Goal: Answer question/provide support: Share knowledge or assist other users

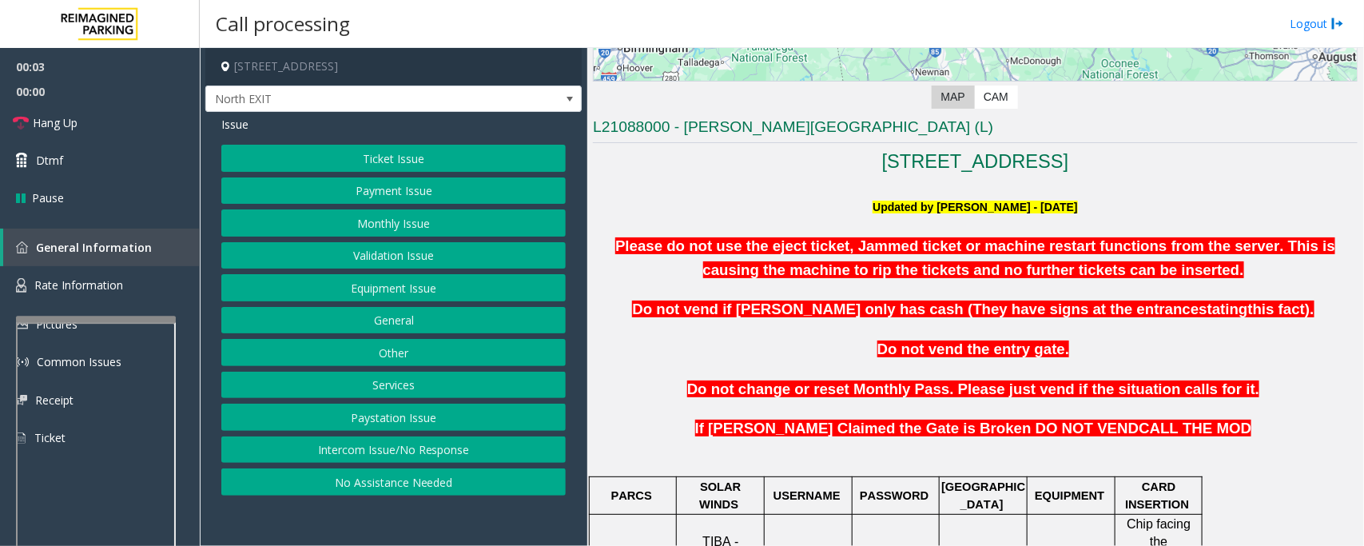
scroll to position [499, 0]
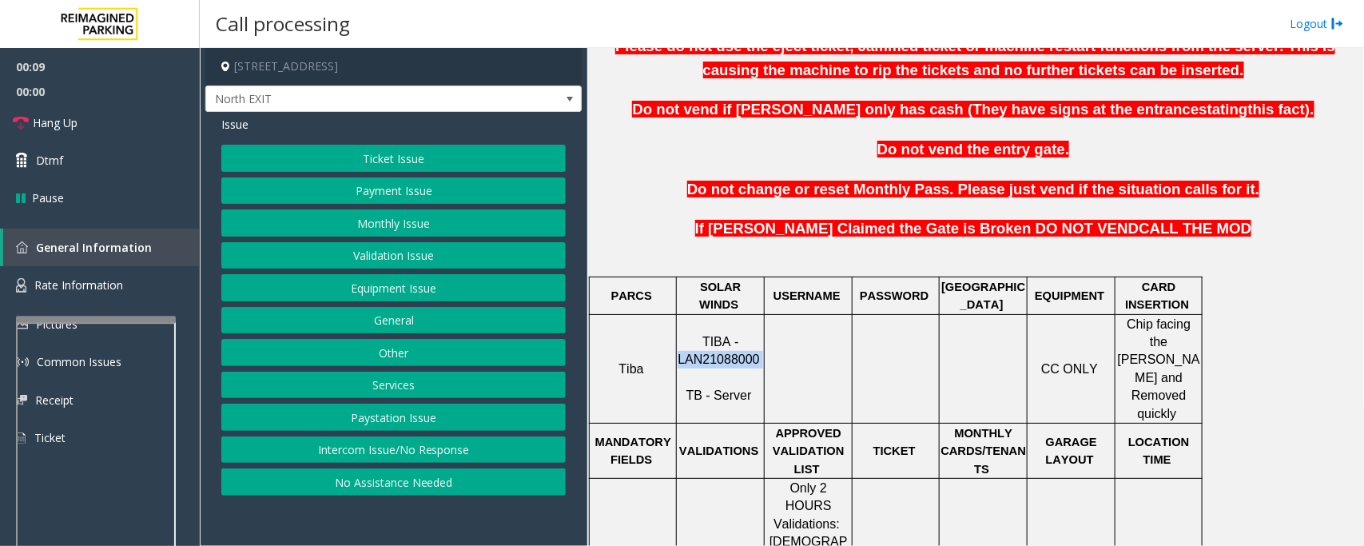
drag, startPoint x: 679, startPoint y: 344, endPoint x: 763, endPoint y: 337, distance: 84.2
click at [763, 337] on p "TIBA - LAN21088000 TB - Server" at bounding box center [721, 369] width 86 height 72
copy p "LAN21088000"
click at [424, 192] on button "Payment Issue" at bounding box center [393, 190] width 344 height 27
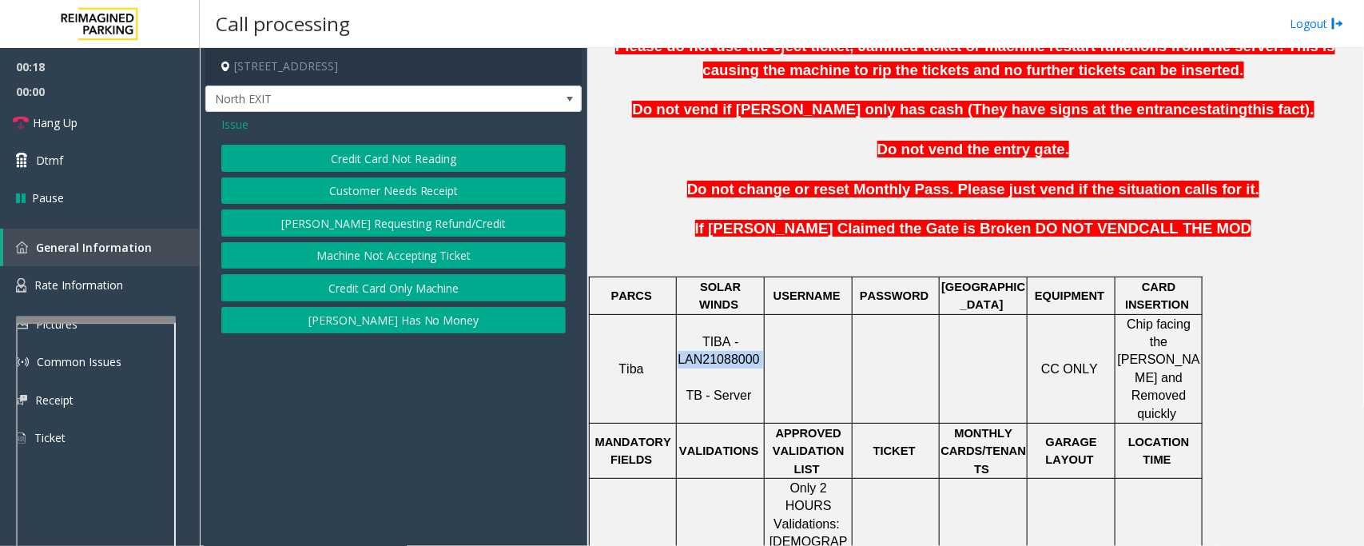
click at [445, 260] on button "Machine Not Accepting Ticket" at bounding box center [393, 255] width 344 height 27
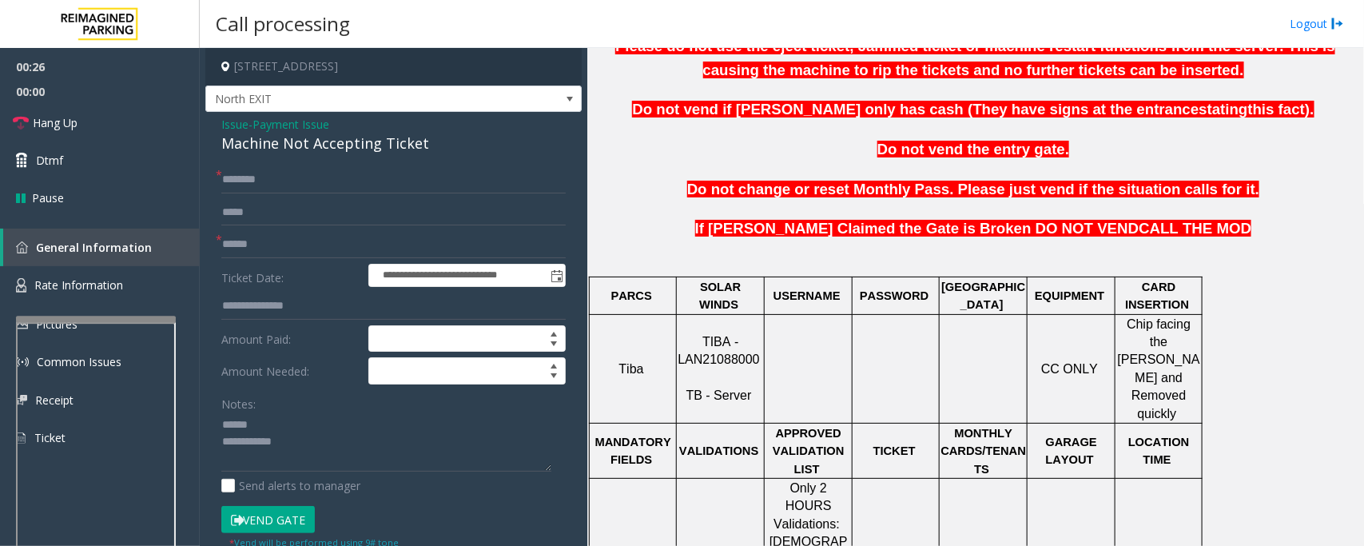
click at [284, 141] on div "Machine Not Accepting Ticket" at bounding box center [393, 144] width 344 height 22
click at [254, 422] on textarea at bounding box center [386, 442] width 330 height 60
click at [270, 440] on textarea at bounding box center [386, 442] width 330 height 60
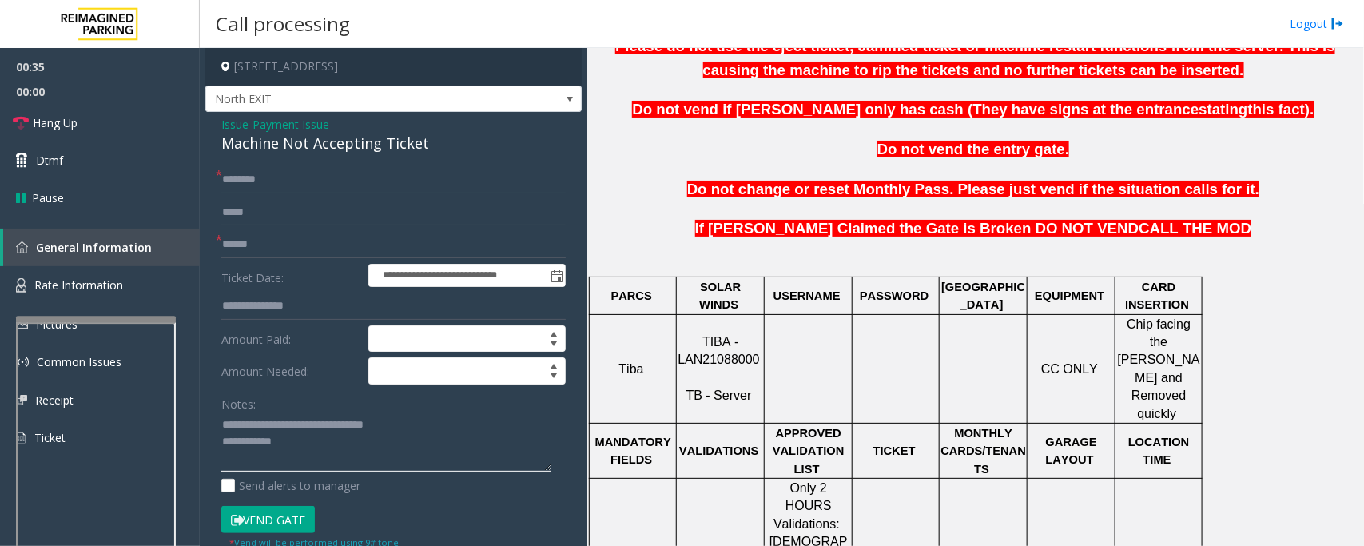
type textarea "**********"
click at [253, 241] on input "text" at bounding box center [393, 244] width 344 height 27
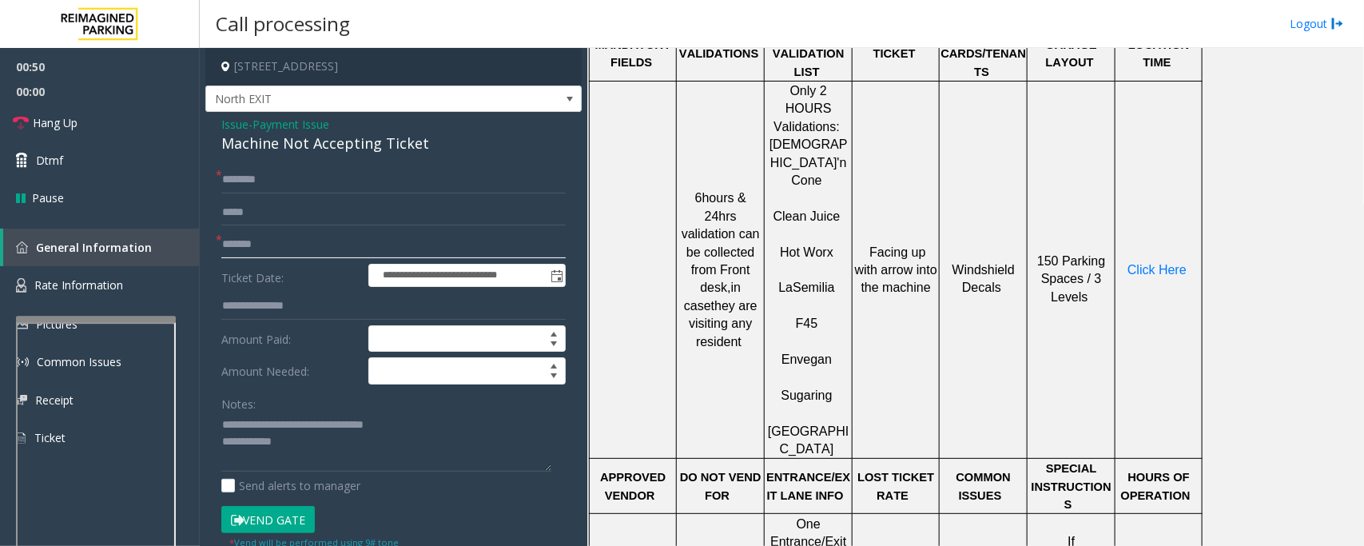
scroll to position [899, 0]
type input "*******"
click at [1160, 260] on span "Click Here" at bounding box center [1156, 267] width 59 height 14
drag, startPoint x: 349, startPoint y: 450, endPoint x: 386, endPoint y: 445, distance: 37.1
click at [349, 450] on textarea at bounding box center [386, 442] width 330 height 60
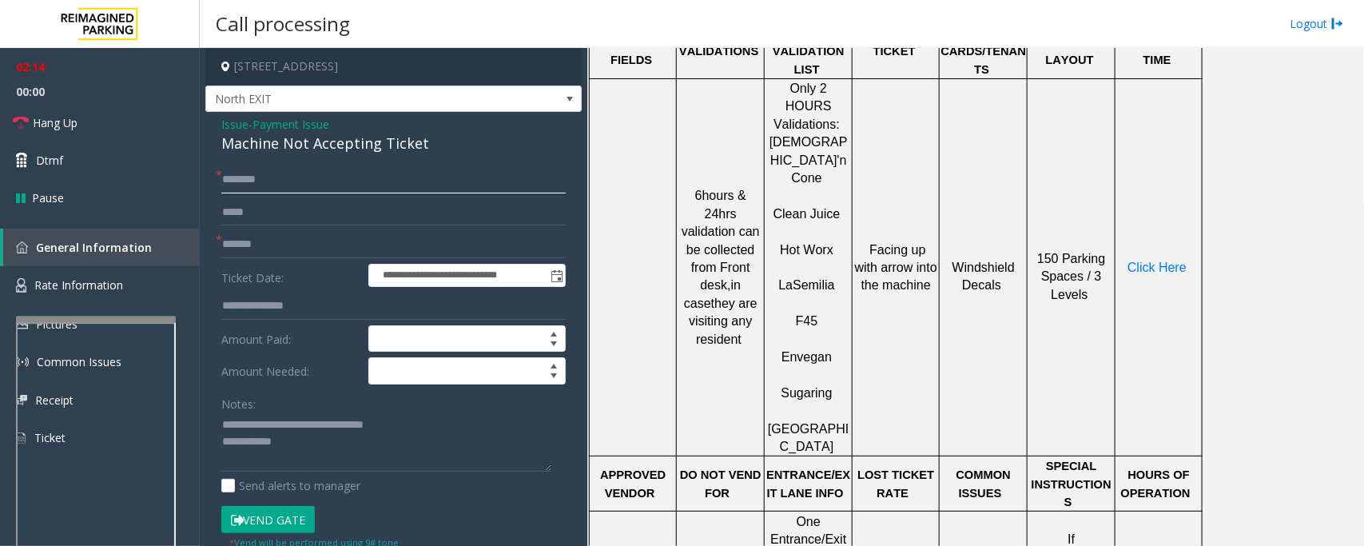
click at [257, 181] on input "text" at bounding box center [393, 179] width 344 height 27
type input "*"
type input "*****"
click at [476, 442] on textarea at bounding box center [386, 442] width 330 height 60
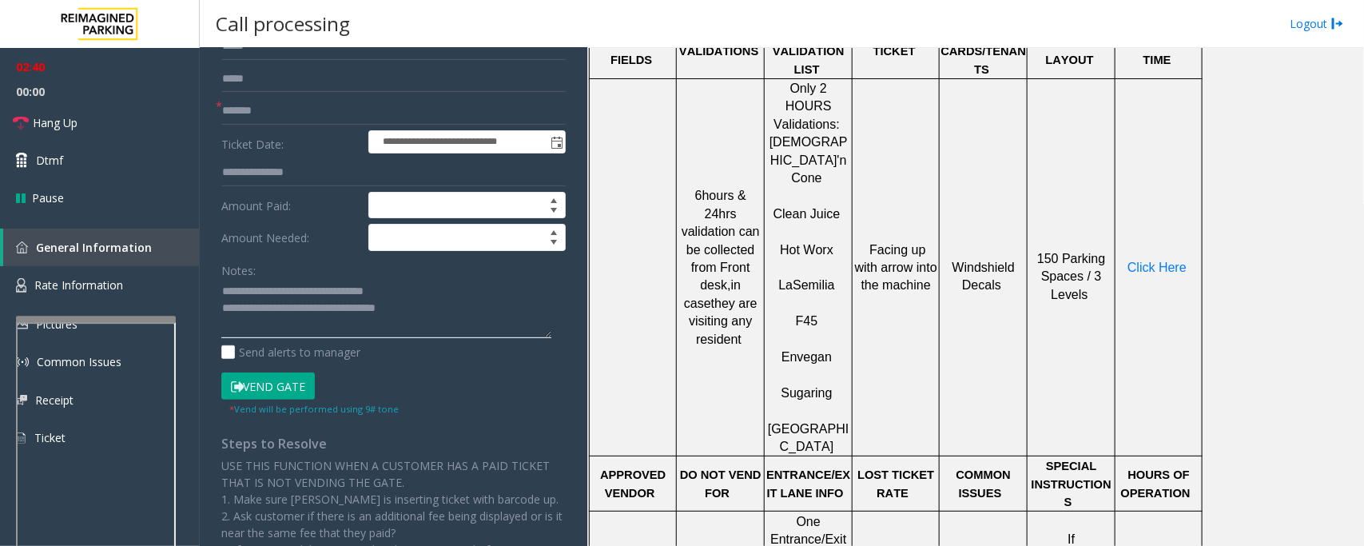
scroll to position [280, 0]
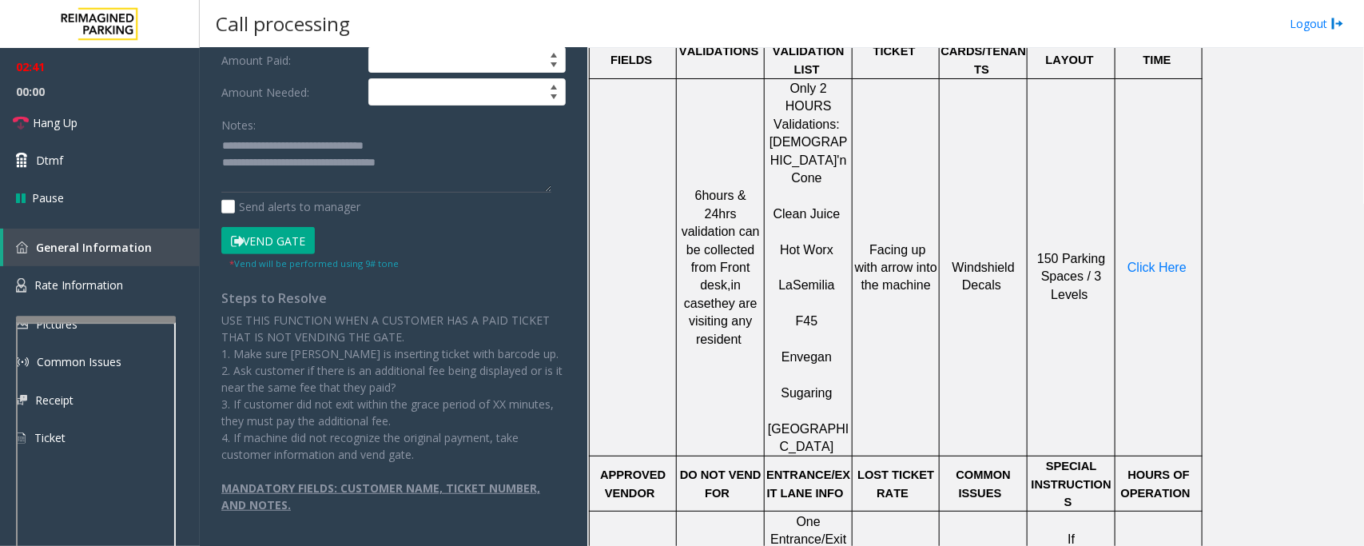
click at [288, 242] on button "Vend Gate" at bounding box center [267, 240] width 93 height 27
click at [430, 166] on textarea at bounding box center [386, 163] width 330 height 60
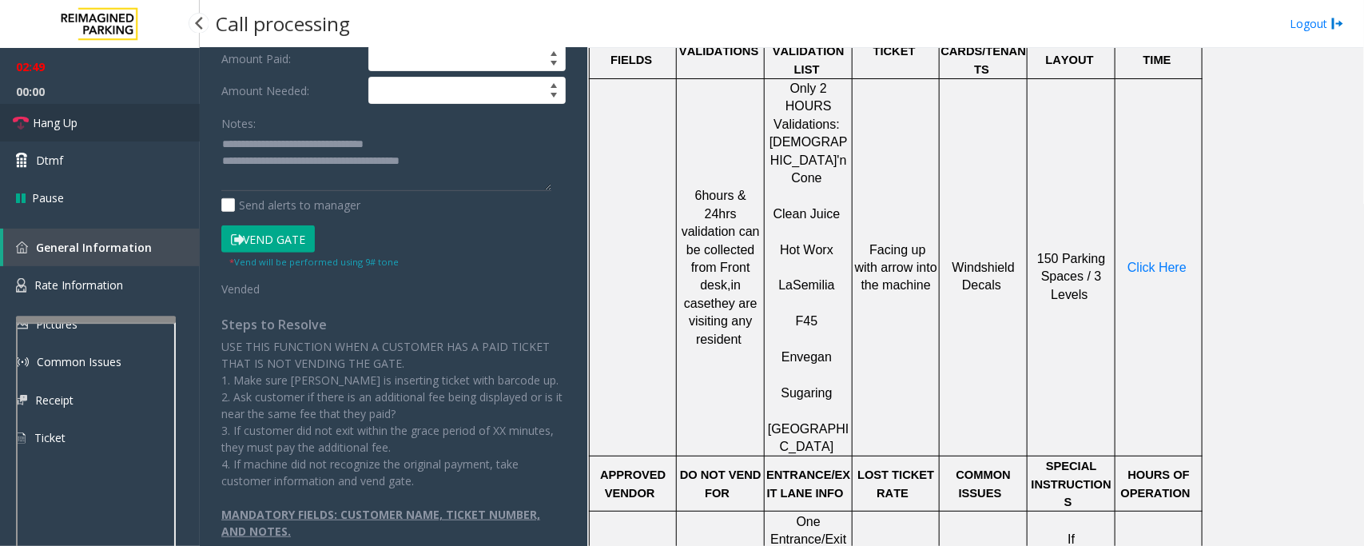
drag, startPoint x: 89, startPoint y: 122, endPoint x: 229, endPoint y: 141, distance: 141.8
click at [89, 122] on link "Hang Up" at bounding box center [100, 123] width 200 height 38
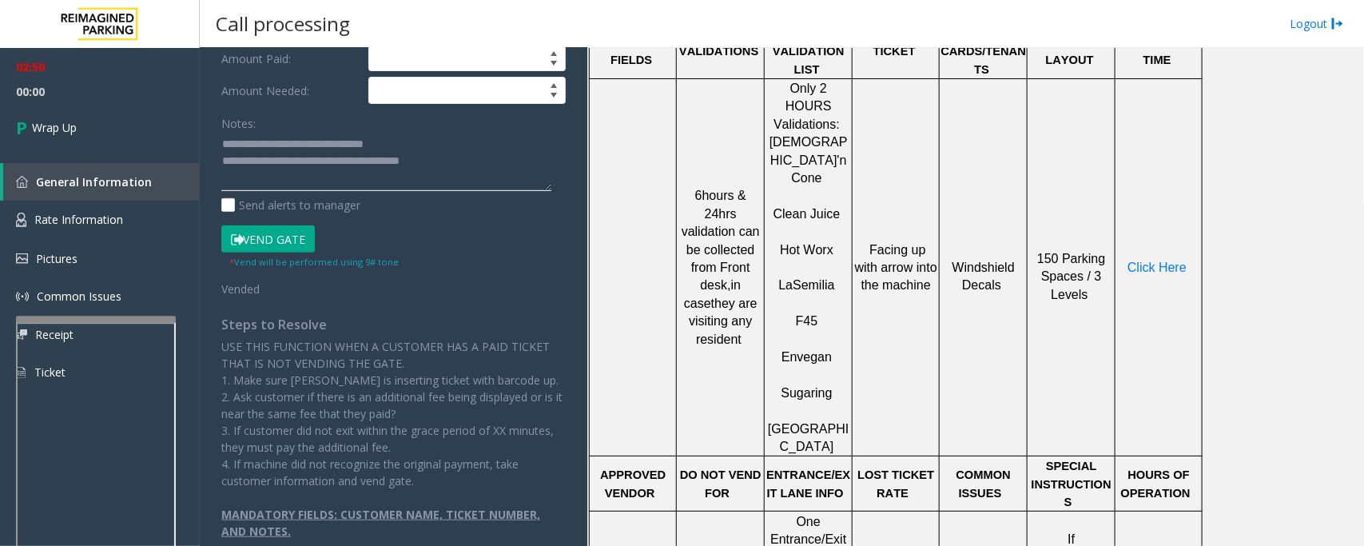
click at [529, 156] on textarea at bounding box center [386, 162] width 330 height 60
click at [417, 162] on textarea at bounding box center [386, 162] width 330 height 60
drag, startPoint x: 366, startPoint y: 180, endPoint x: 424, endPoint y: 180, distance: 58.3
click at [424, 180] on textarea at bounding box center [386, 162] width 330 height 60
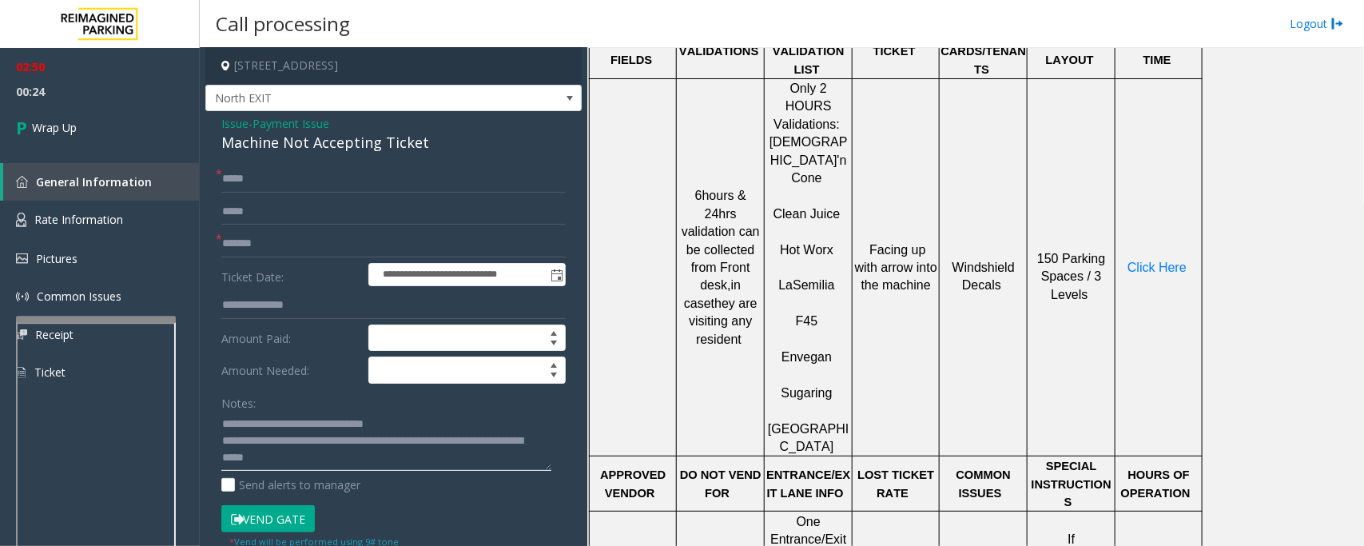
scroll to position [0, 0]
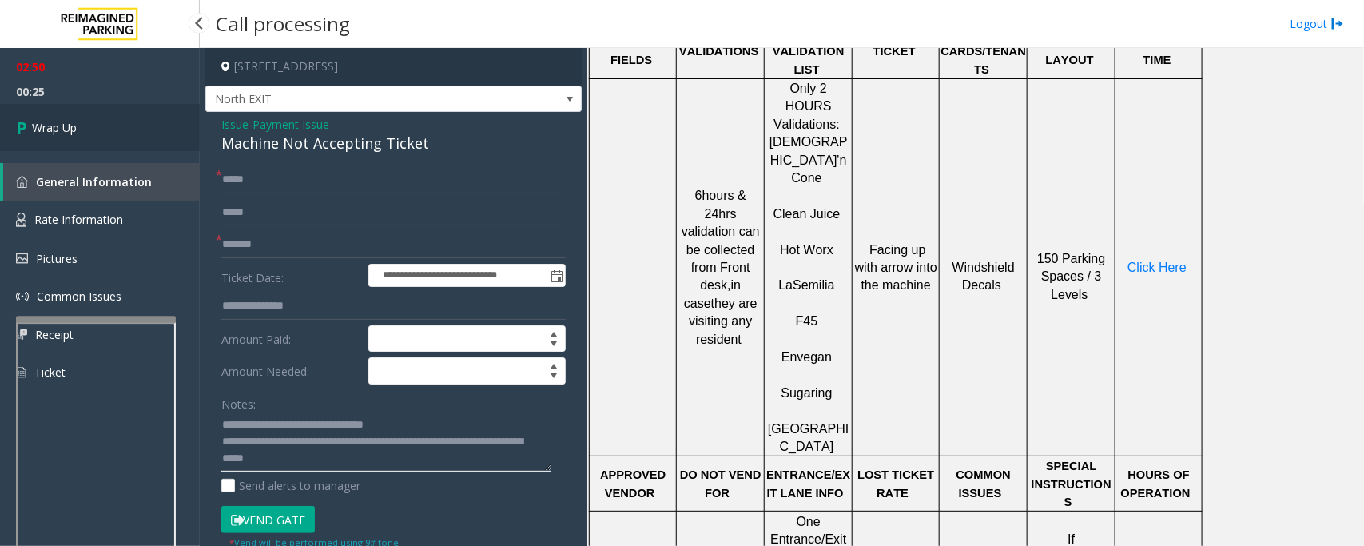
type textarea "**********"
click at [84, 126] on link "Wrap Up" at bounding box center [100, 127] width 200 height 47
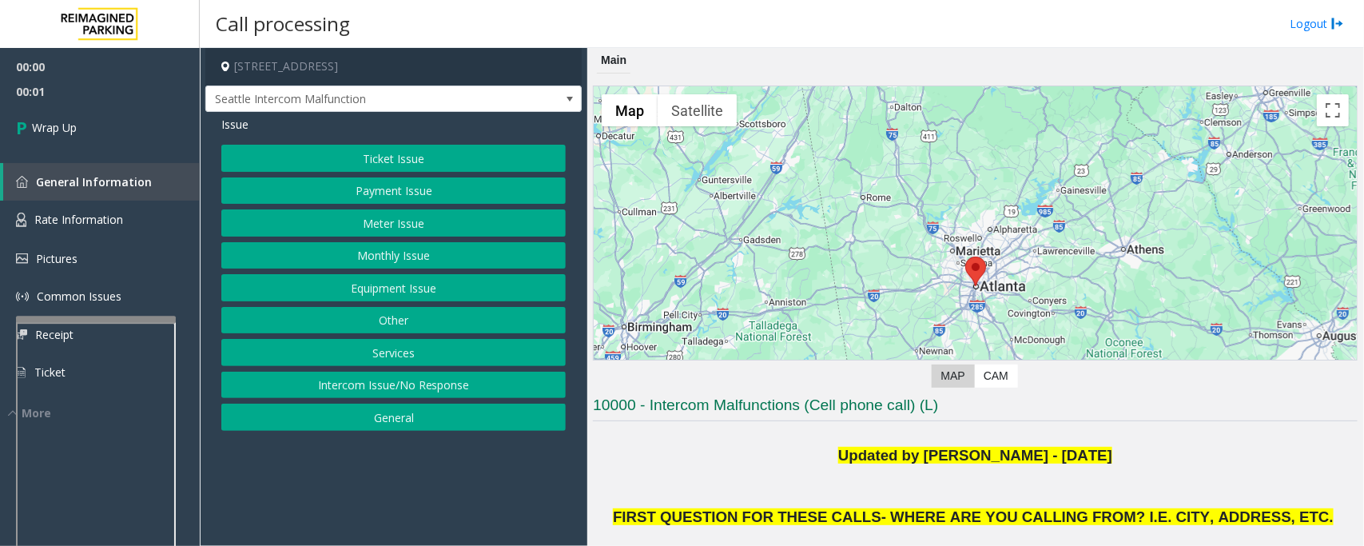
click at [358, 393] on button "Intercom Issue/No Response" at bounding box center [393, 385] width 344 height 27
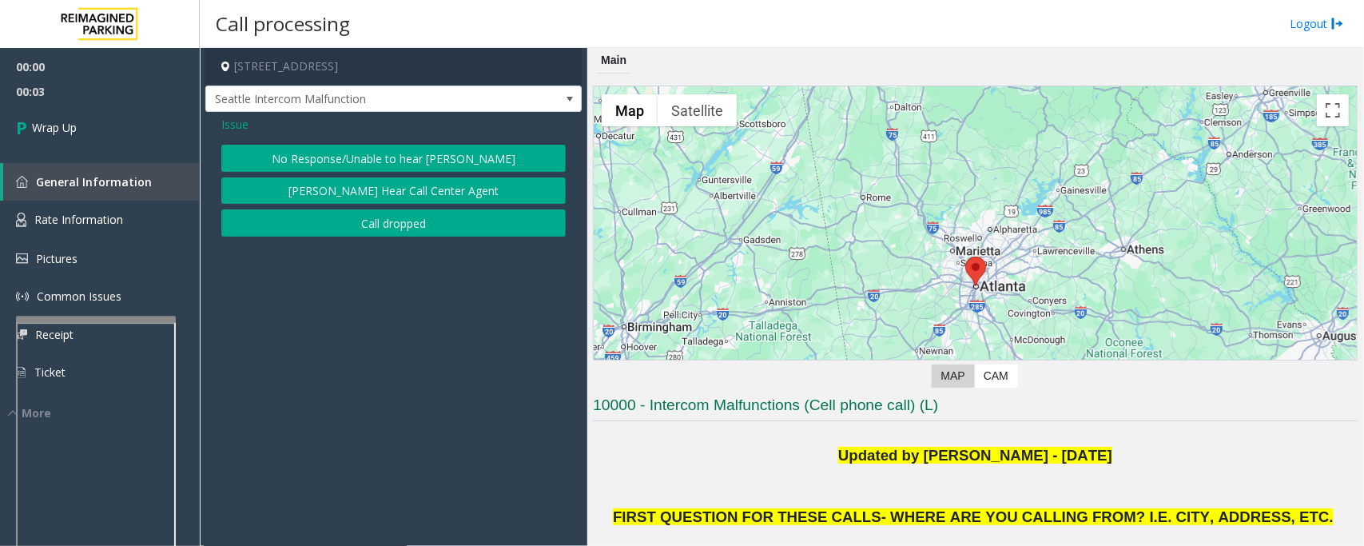
click at [332, 226] on button "Call dropped" at bounding box center [393, 222] width 344 height 27
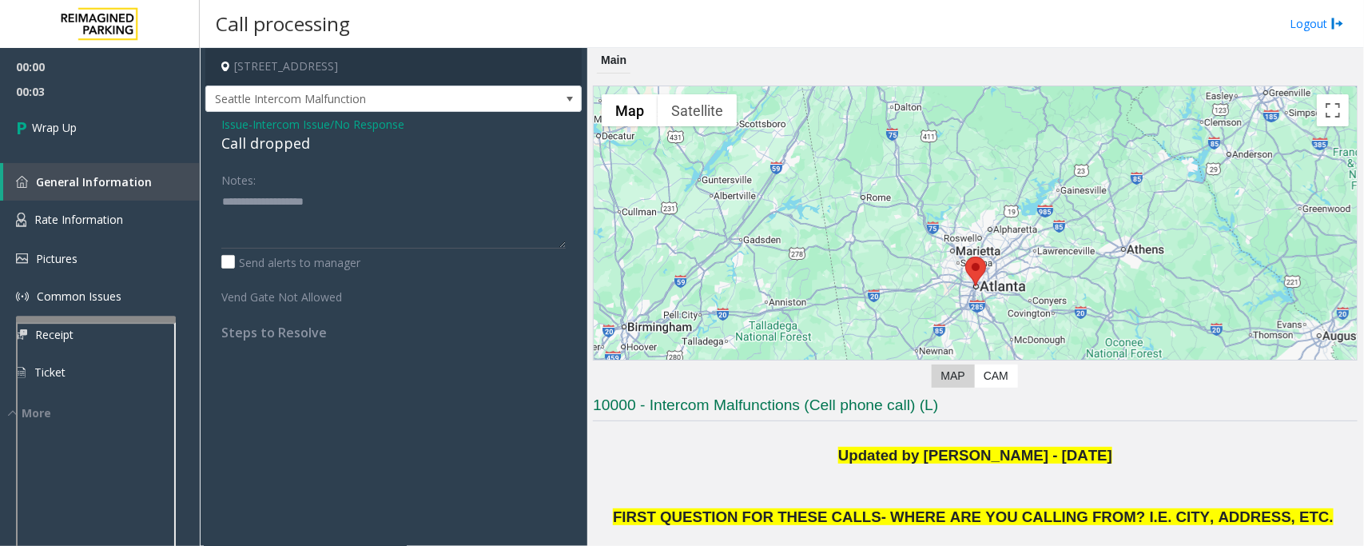
click at [268, 141] on div "Call dropped" at bounding box center [393, 144] width 344 height 22
type textarea "**********"
click at [86, 133] on link "Wrap Up" at bounding box center [100, 127] width 200 height 47
